Goal: Find contact information: Find contact information

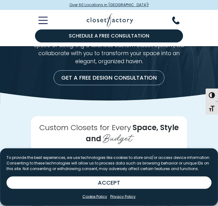
scroll to position [71, 0]
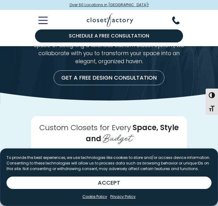
click at [149, 189] on button "ACCEPT" at bounding box center [108, 182] width 205 height 12
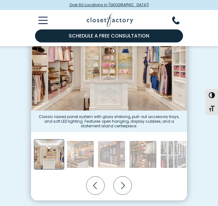
scroll to position [203, 0]
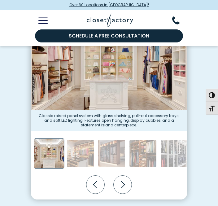
click at [123, 187] on icon "Next slide" at bounding box center [123, 184] width 18 height 18
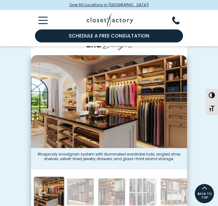
scroll to position [164, 0]
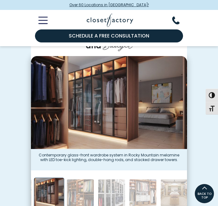
click at [41, 20] on icon "Toggle Mobile Menu" at bounding box center [43, 20] width 8 height 0
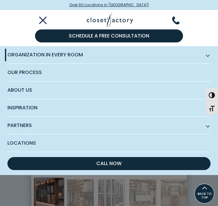
click at [145, 113] on span "Inspiration" at bounding box center [108, 108] width 203 height 18
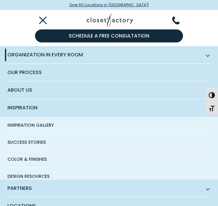
scroll to position [184, 0]
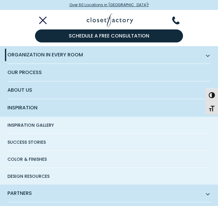
click at [44, 125] on span "Inspiration Gallery" at bounding box center [30, 125] width 46 height 17
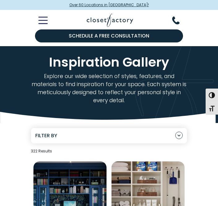
click at [44, 21] on icon "Toggle Mobile Menu" at bounding box center [42, 20] width 9 height 7
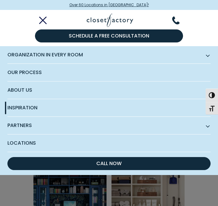
click at [61, 127] on span "Partners" at bounding box center [108, 126] width 203 height 18
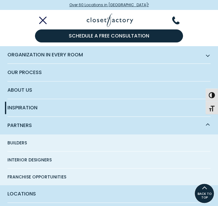
scroll to position [59, 0]
click at [63, 198] on span "Locations" at bounding box center [108, 193] width 203 height 17
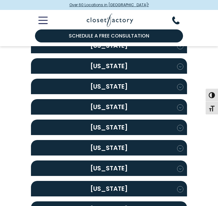
scroll to position [333, 0]
click at [148, 190] on h2 "[US_STATE]" at bounding box center [109, 188] width 156 height 15
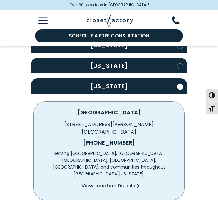
scroll to position [436, 0]
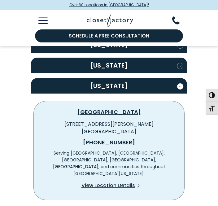
click at [121, 182] on span "View Location Details" at bounding box center [108, 185] width 54 height 7
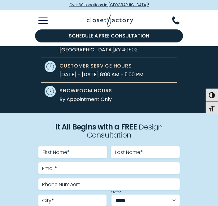
scroll to position [191, 0]
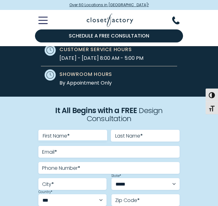
click at [62, 141] on input "First Name *" at bounding box center [72, 136] width 69 height 12
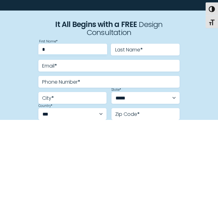
type input "*"
click at [187, 97] on div "**********" at bounding box center [109, 193] width 156 height 193
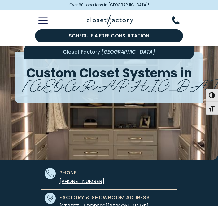
scroll to position [0, 0]
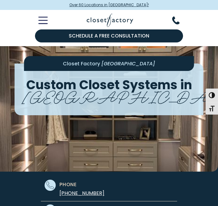
click at [41, 24] on line "Toggle Mobile Menu" at bounding box center [43, 24] width 8 height 0
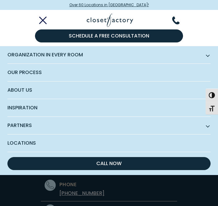
click at [34, 70] on span "Our Process" at bounding box center [108, 72] width 203 height 17
